Goal: Task Accomplishment & Management: Complete application form

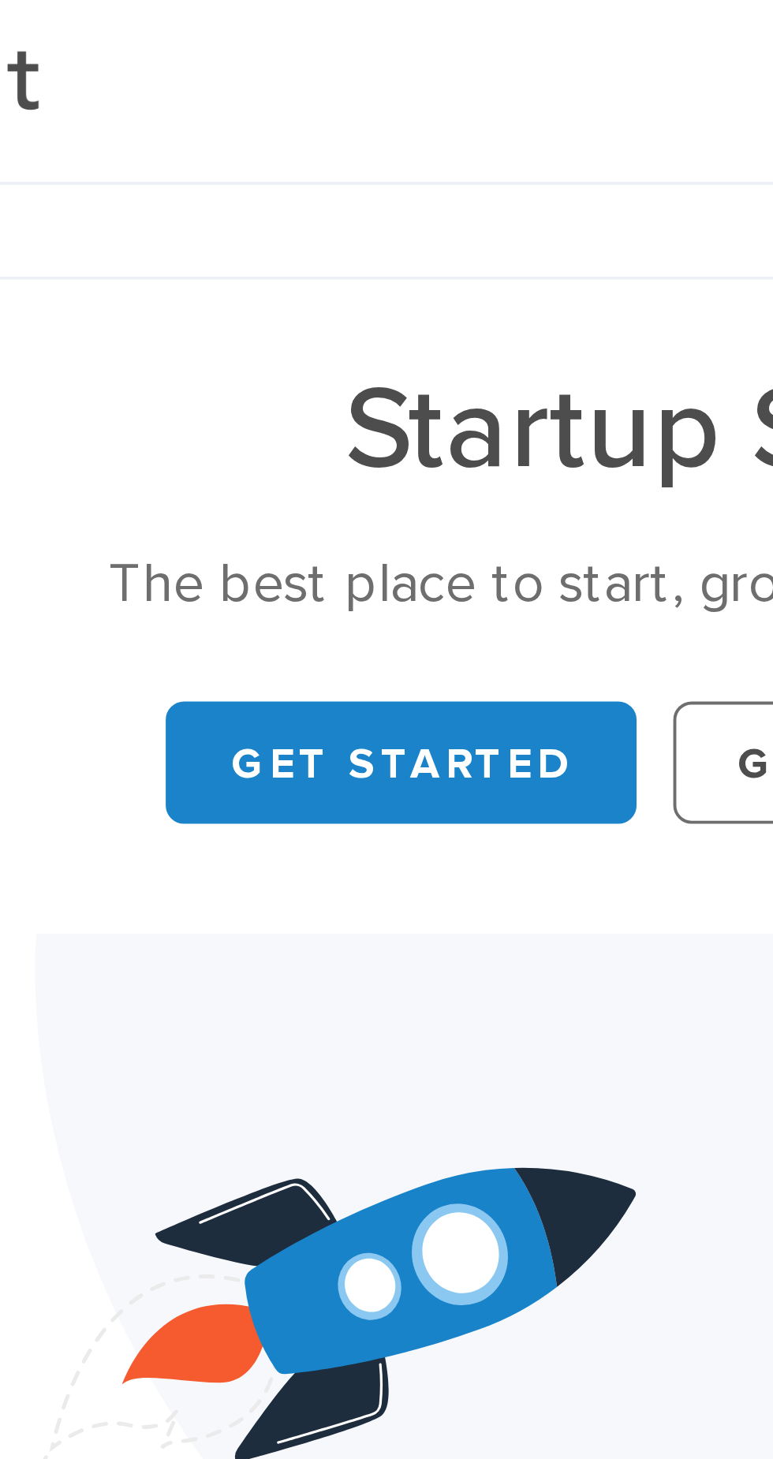
click at [290, 200] on link "Get Started" at bounding box center [295, 197] width 121 height 32
